Goal: Information Seeking & Learning: Learn about a topic

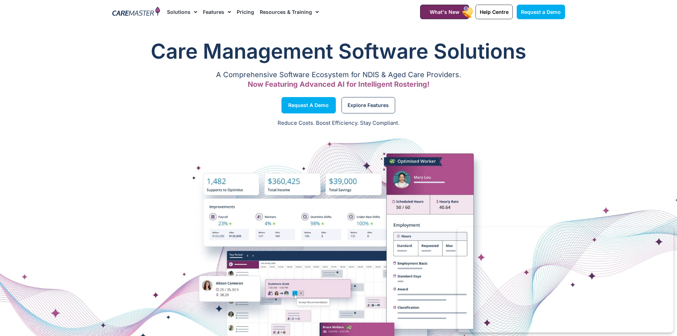
click at [119, 13] on img at bounding box center [136, 12] width 48 height 11
click at [441, 11] on span "What's New" at bounding box center [444, 12] width 30 height 6
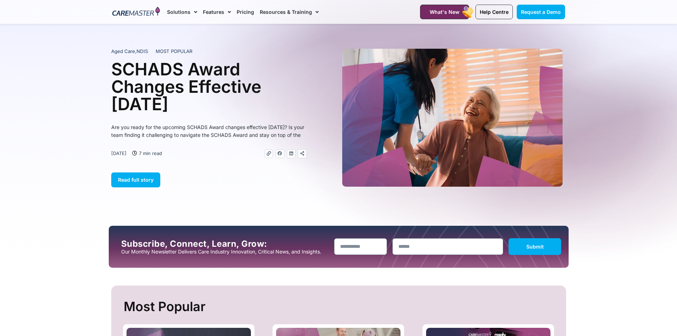
click at [145, 13] on img at bounding box center [136, 12] width 48 height 11
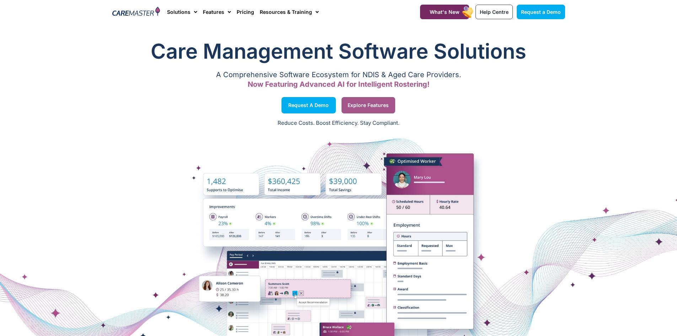
drag, startPoint x: 374, startPoint y: 105, endPoint x: 393, endPoint y: 106, distance: 18.5
click at [374, 105] on span "Explore Features" at bounding box center [367, 105] width 41 height 4
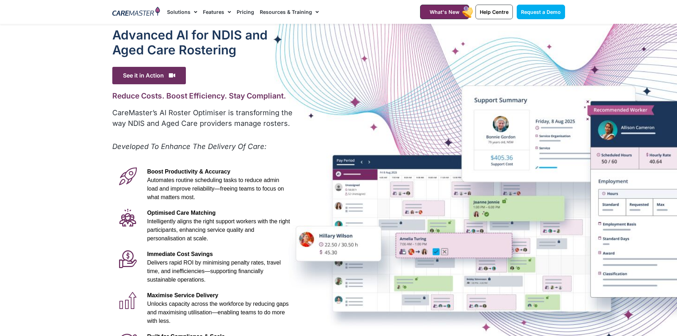
click at [129, 12] on img at bounding box center [136, 12] width 48 height 11
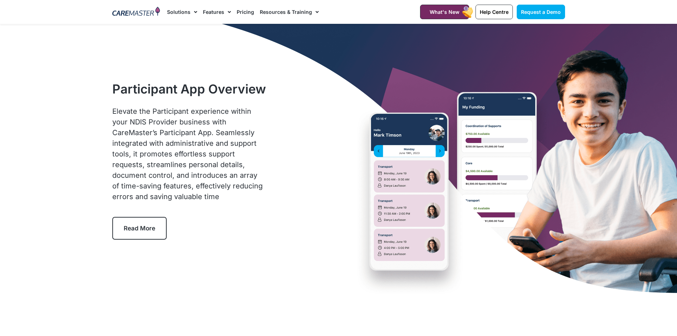
click at [138, 12] on img at bounding box center [136, 12] width 48 height 11
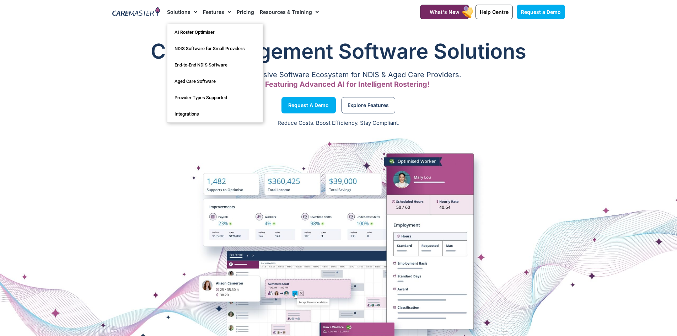
click at [203, 10] on link "Features" at bounding box center [217, 12] width 28 height 24
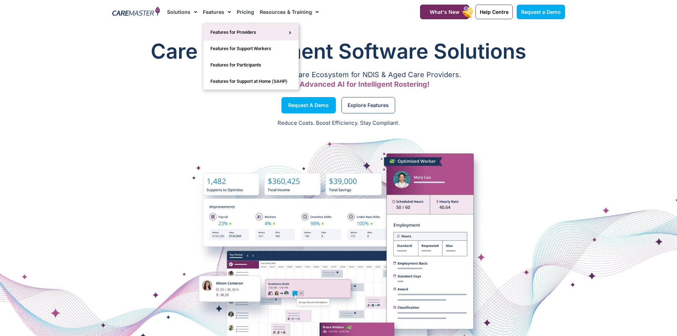
click at [216, 33] on link "Features for Providers" at bounding box center [250, 32] width 95 height 16
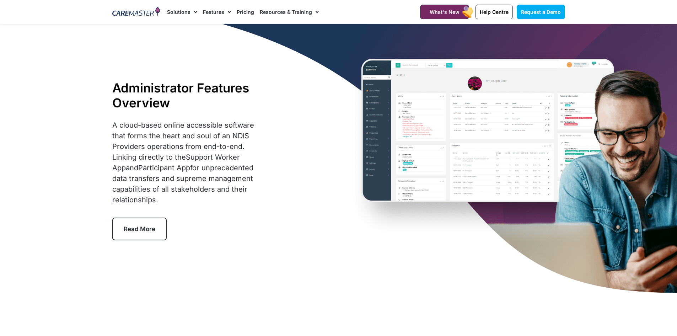
click at [283, 10] on link "Resources & Training" at bounding box center [289, 12] width 59 height 24
